Goal: Obtain resource: Download file/media

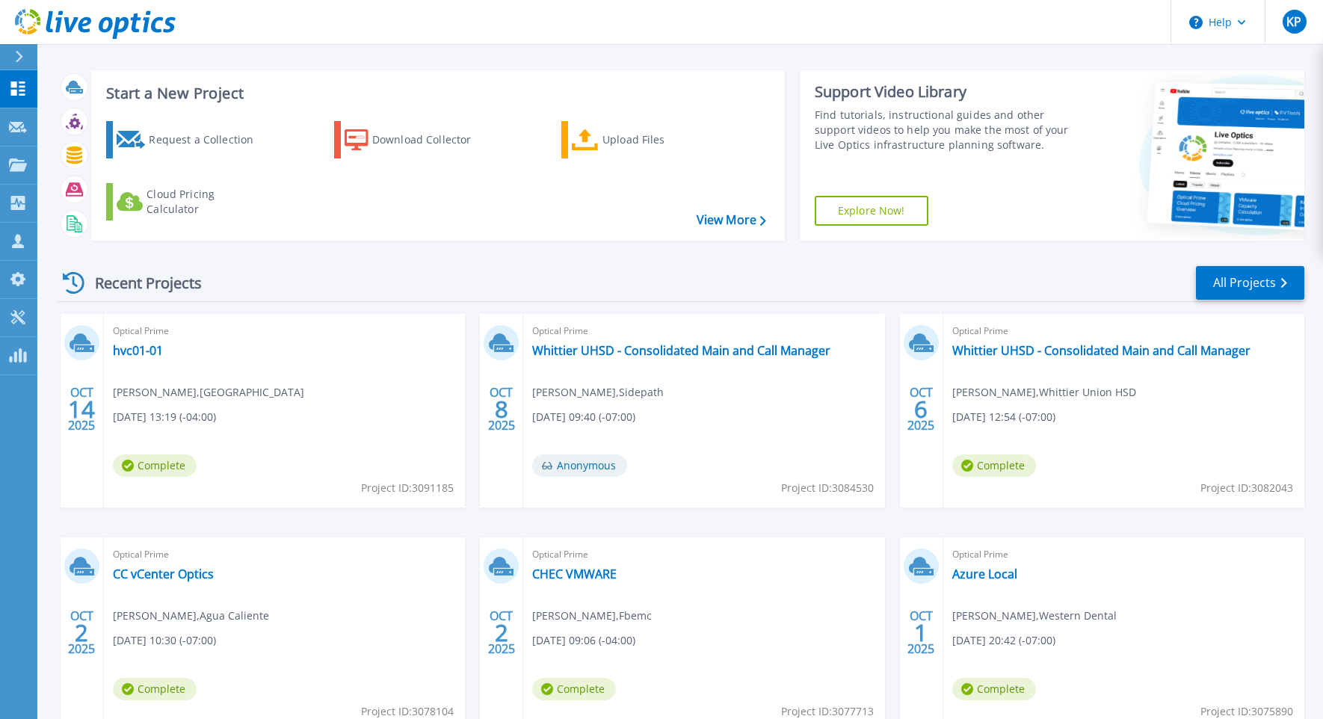
scroll to position [9, 0]
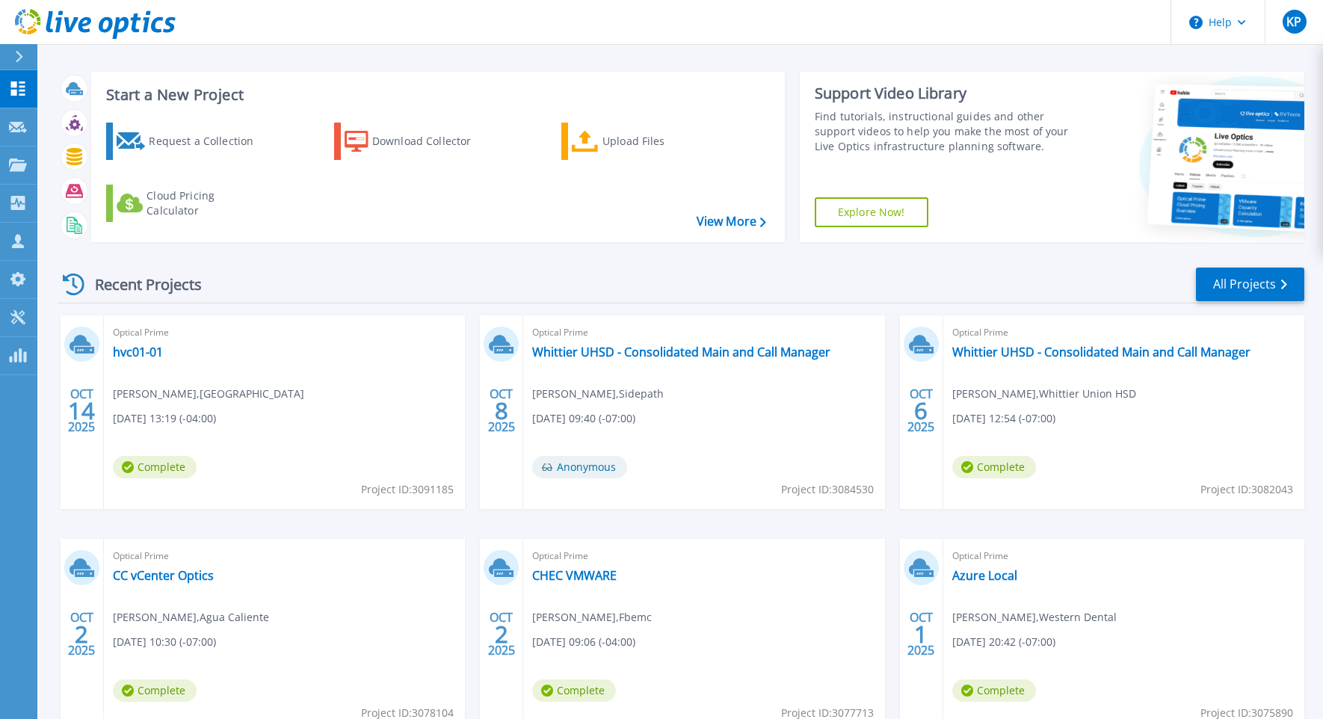
drag, startPoint x: 1075, startPoint y: 579, endPoint x: 1064, endPoint y: 579, distance: 10.5
click at [1072, 579] on div "Optical Prime Azure Local Corbin Viars , Western Dental 09/30/2025, 20:42 (-07:…" at bounding box center [1123, 636] width 361 height 194
click at [992, 575] on link "Azure Local" at bounding box center [984, 575] width 65 height 15
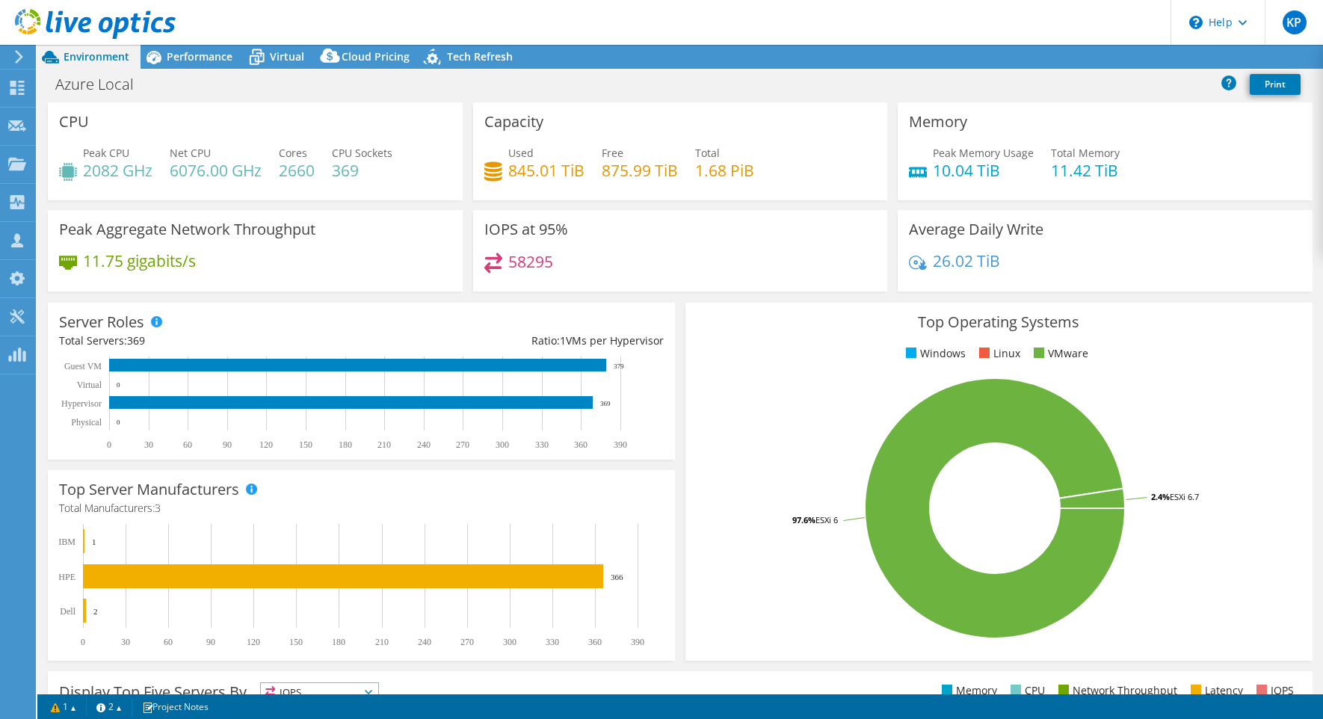
select select "USD"
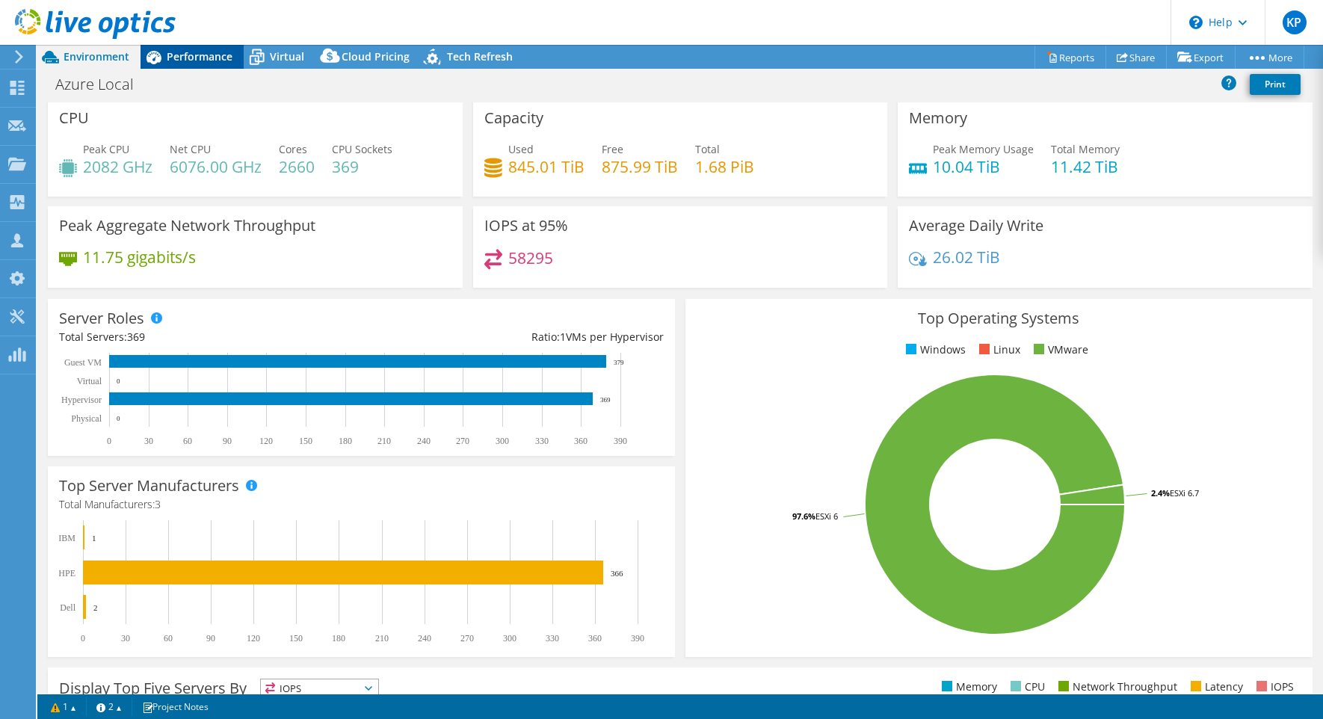
click at [149, 59] on icon at bounding box center [153, 57] width 15 height 13
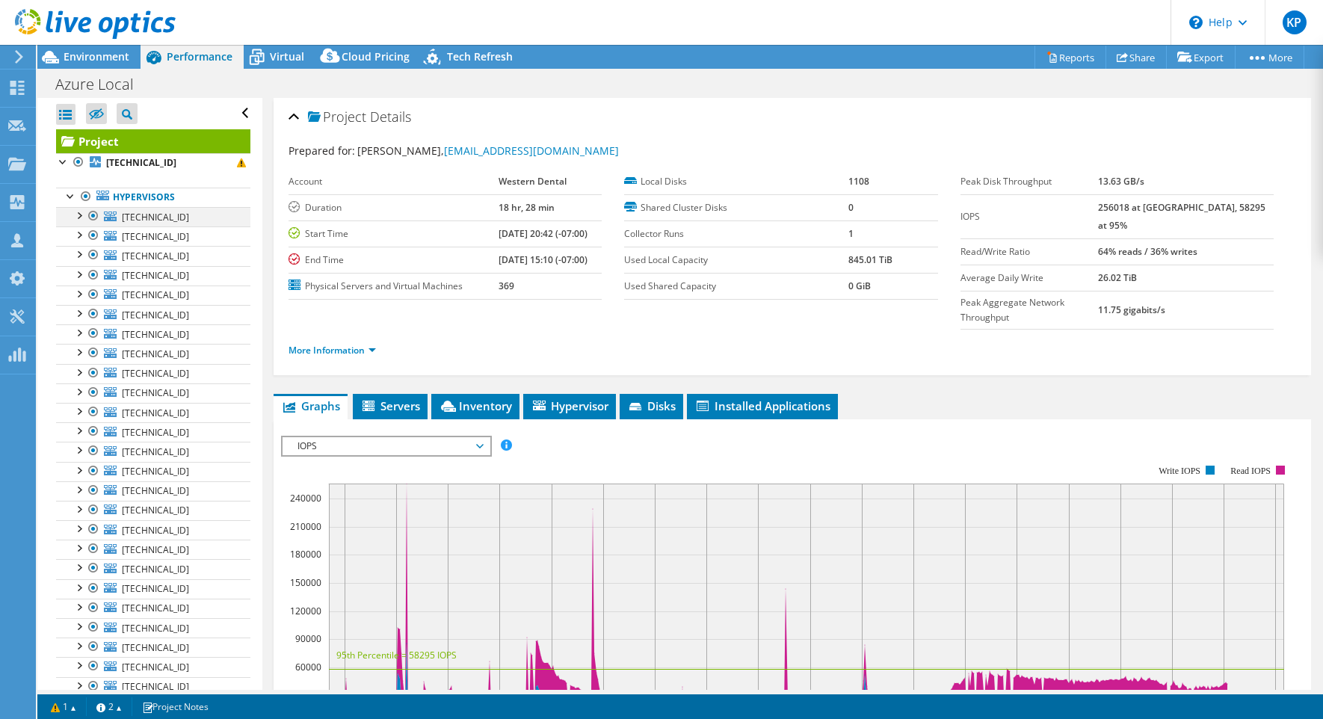
click at [78, 216] on div at bounding box center [78, 214] width 15 height 15
click at [81, 275] on div at bounding box center [78, 273] width 15 height 15
click at [85, 258] on div at bounding box center [85, 253] width 15 height 15
click at [74, 214] on div at bounding box center [78, 214] width 15 height 15
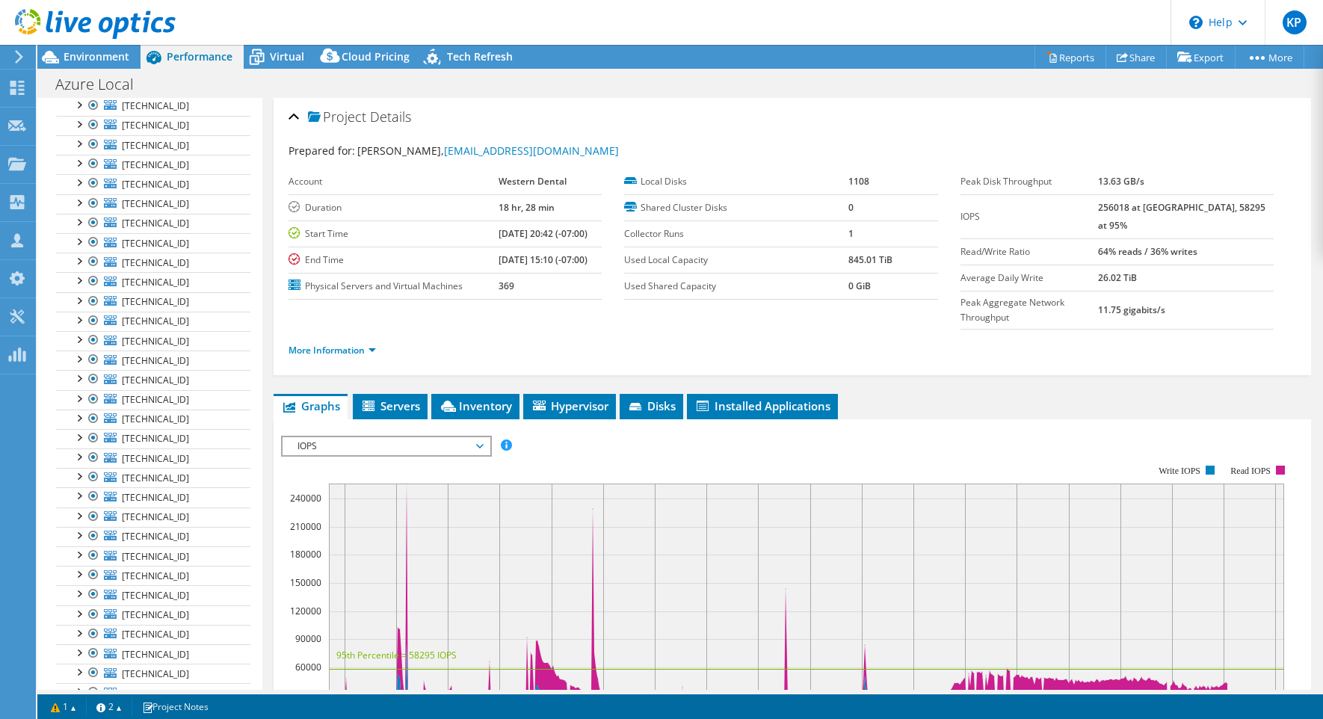
scroll to position [990, 0]
click at [286, 59] on span "Virtual" at bounding box center [287, 56] width 34 height 14
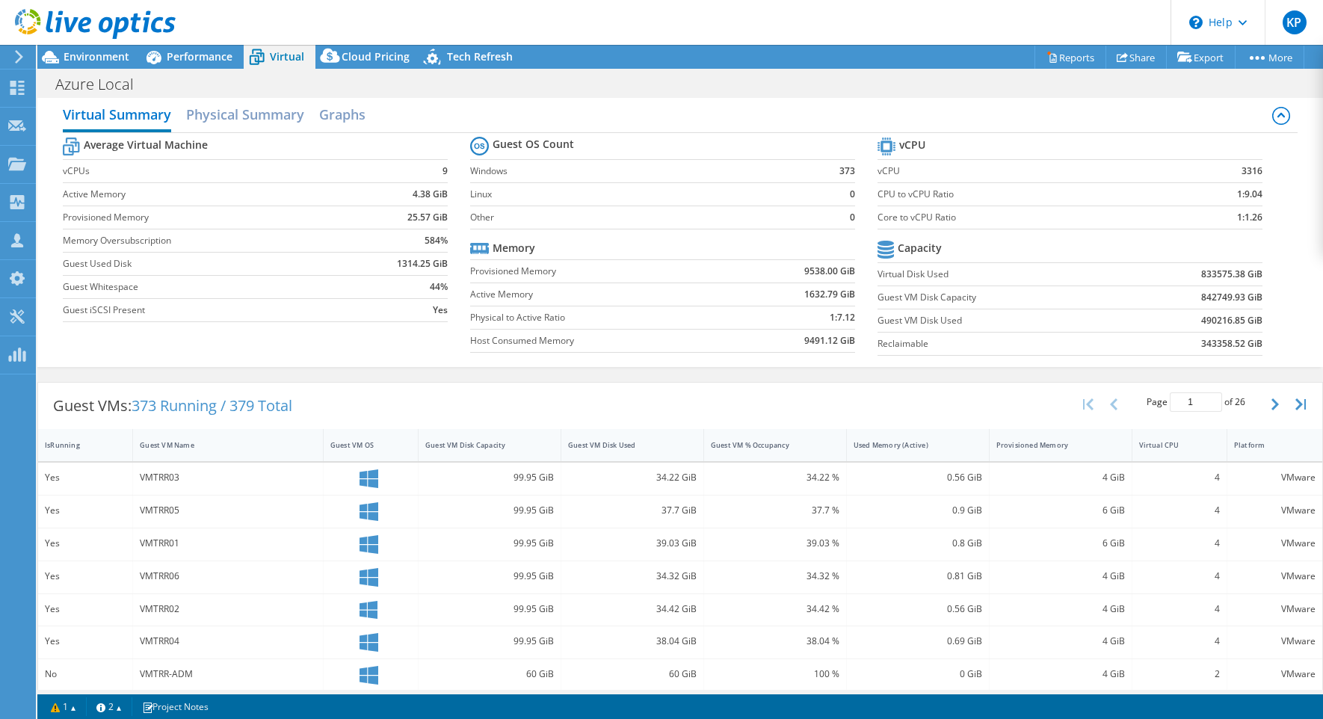
scroll to position [9, 0]
click at [1085, 57] on link "Reports" at bounding box center [1070, 57] width 72 height 23
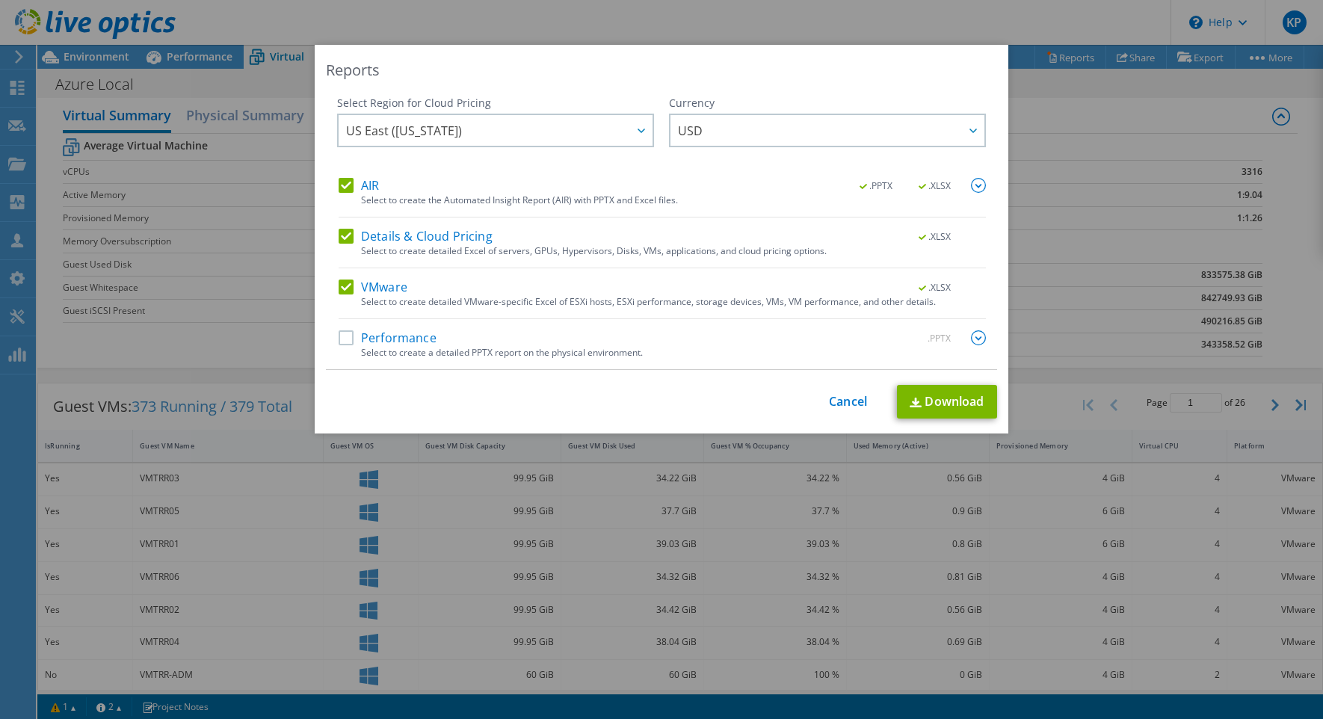
drag, startPoint x: 348, startPoint y: 241, endPoint x: 348, endPoint y: 194, distance: 46.3
click at [348, 237] on label "Details & Cloud Pricing" at bounding box center [416, 236] width 154 height 15
click at [0, 0] on input "Details & Cloud Pricing" at bounding box center [0, 0] width 0 height 0
click at [348, 178] on label "AIR" at bounding box center [359, 185] width 40 height 15
click at [0, 0] on input "AIR" at bounding box center [0, 0] width 0 height 0
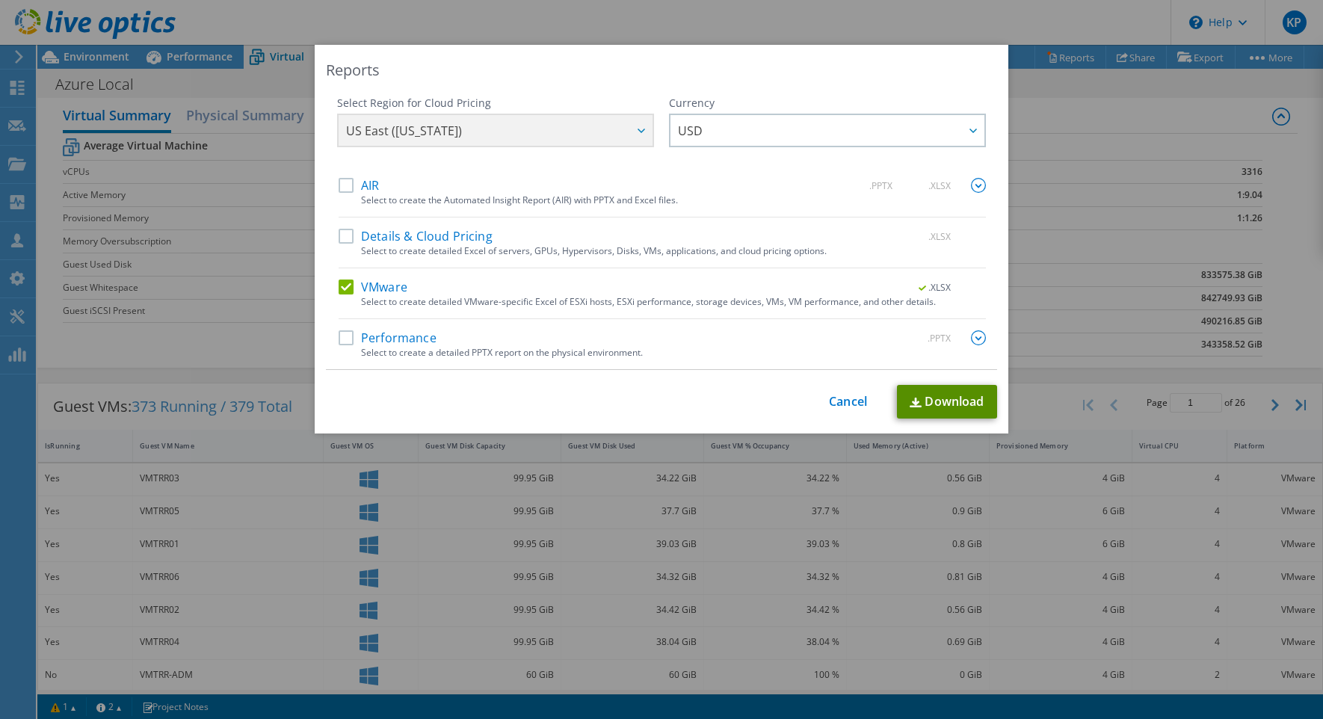
click at [931, 403] on link "Download" at bounding box center [947, 402] width 100 height 34
